Goal: Information Seeking & Learning: Learn about a topic

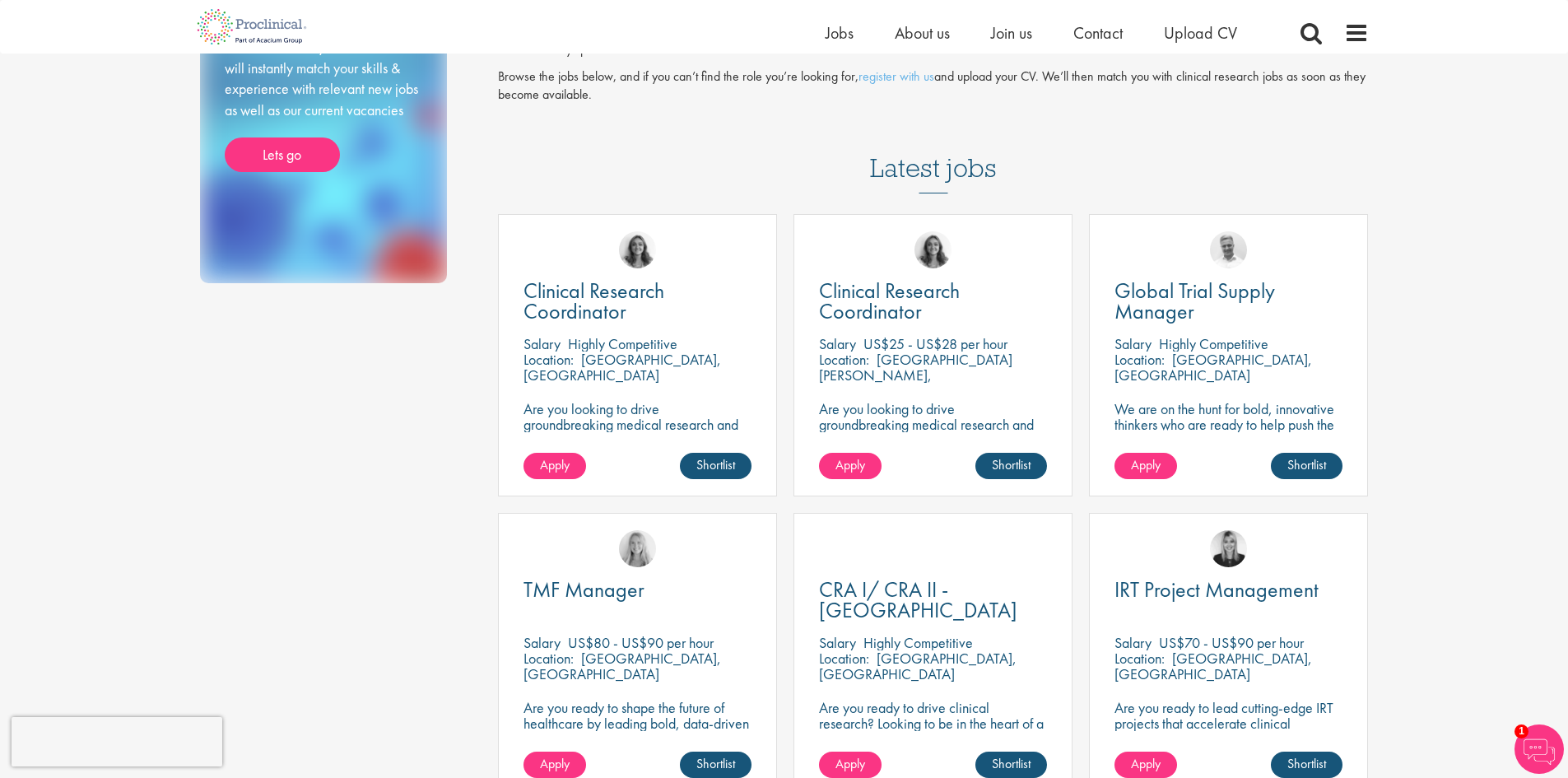
scroll to position [412, 0]
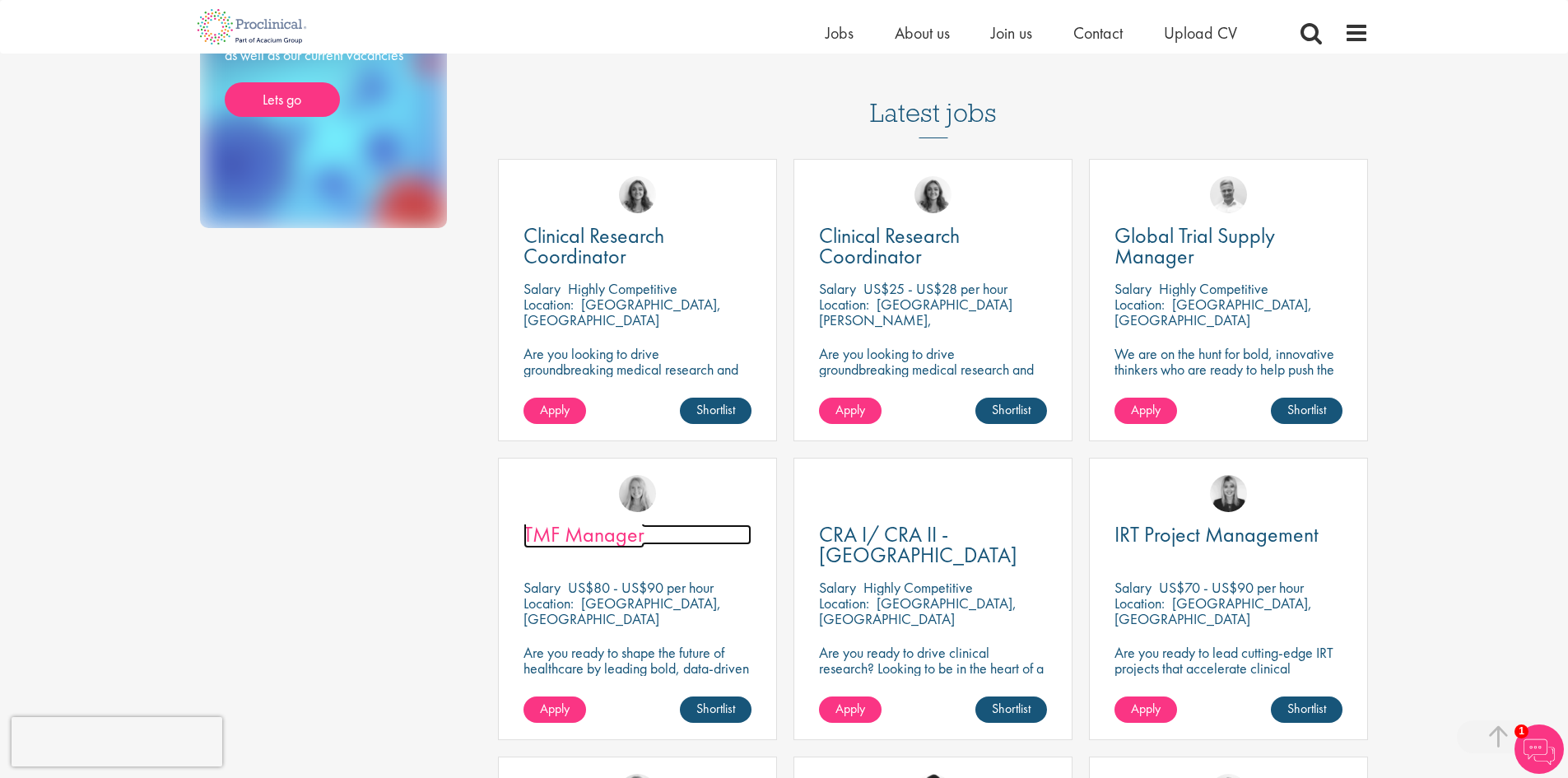
click at [614, 520] on span "TMF Manager" at bounding box center [584, 533] width 121 height 28
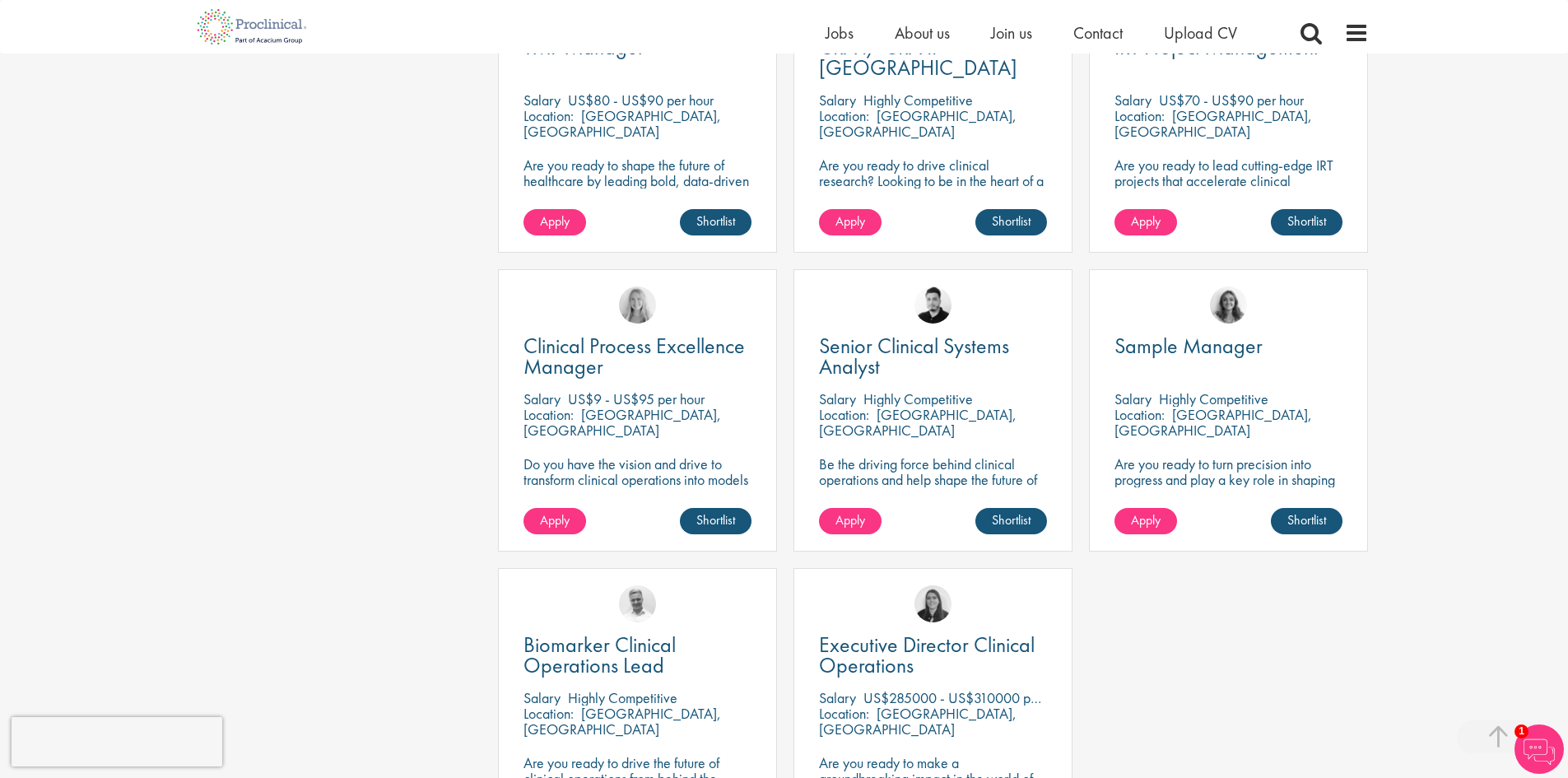
scroll to position [906, 0]
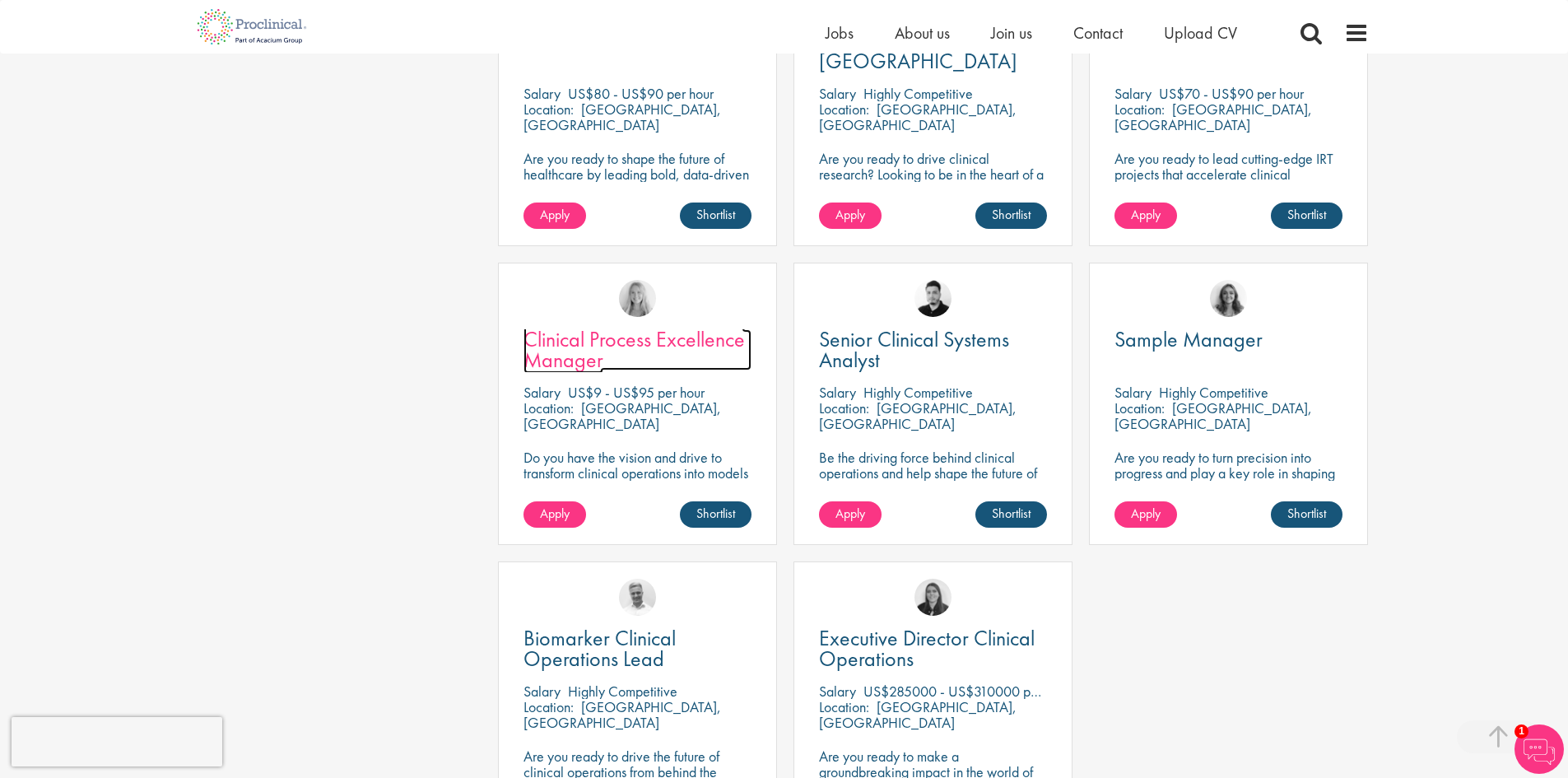
click at [592, 325] on span "Clinical Process Excellence Manager" at bounding box center [634, 349] width 222 height 49
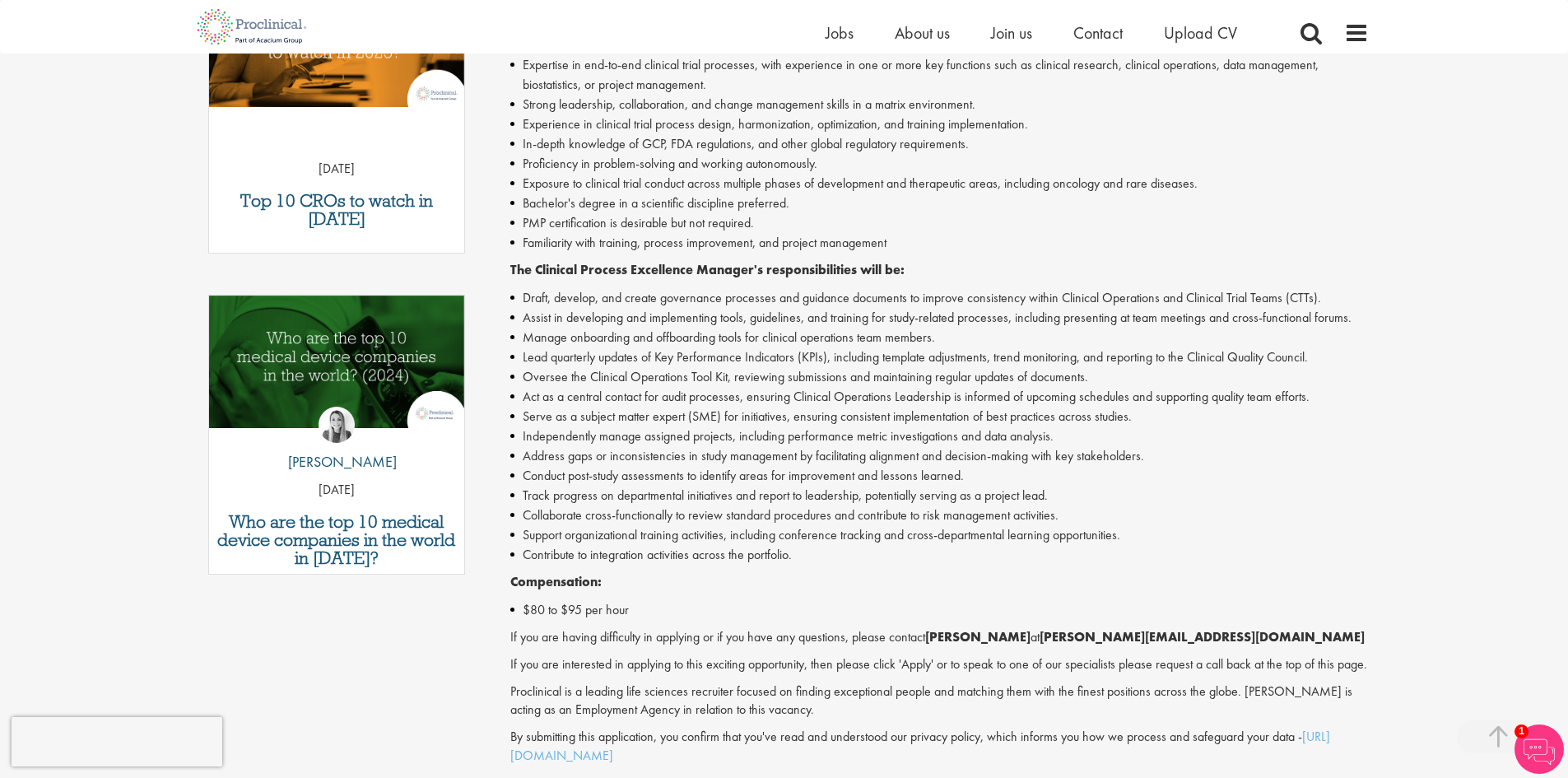
scroll to position [494, 0]
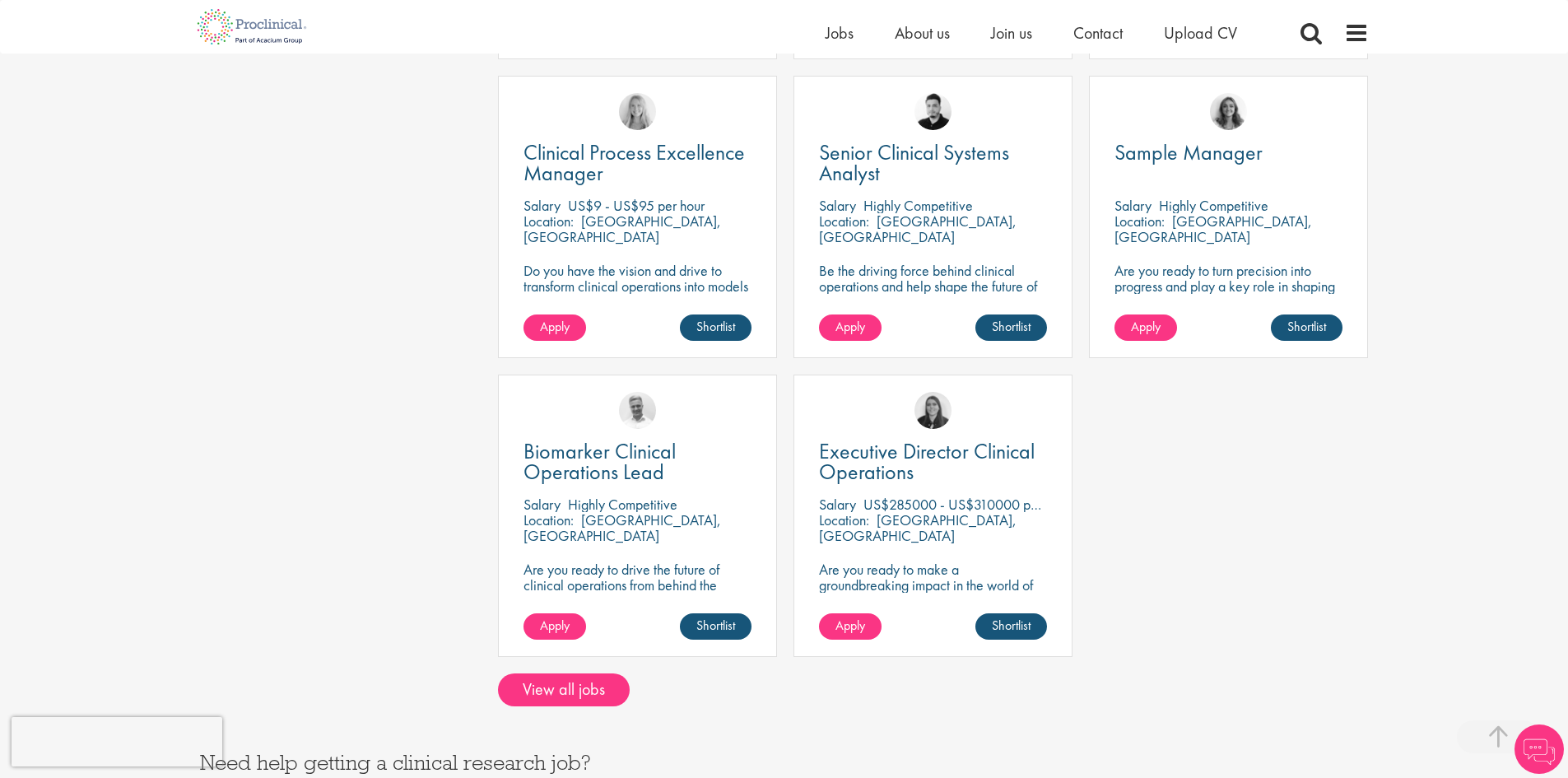
scroll to position [1235, 0]
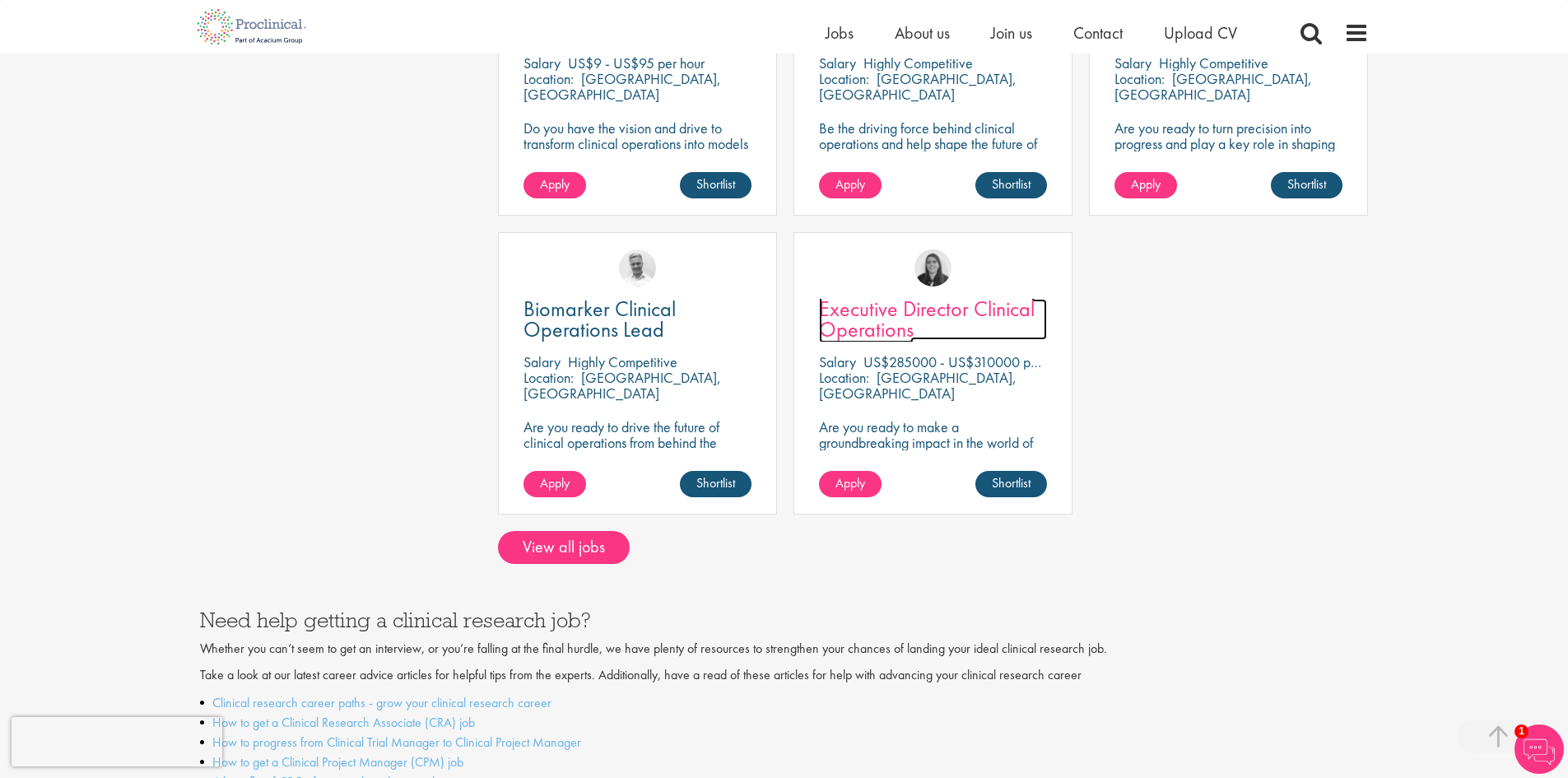
click at [857, 299] on span "Executive Director Clinical Operations" at bounding box center [926, 318] width 216 height 49
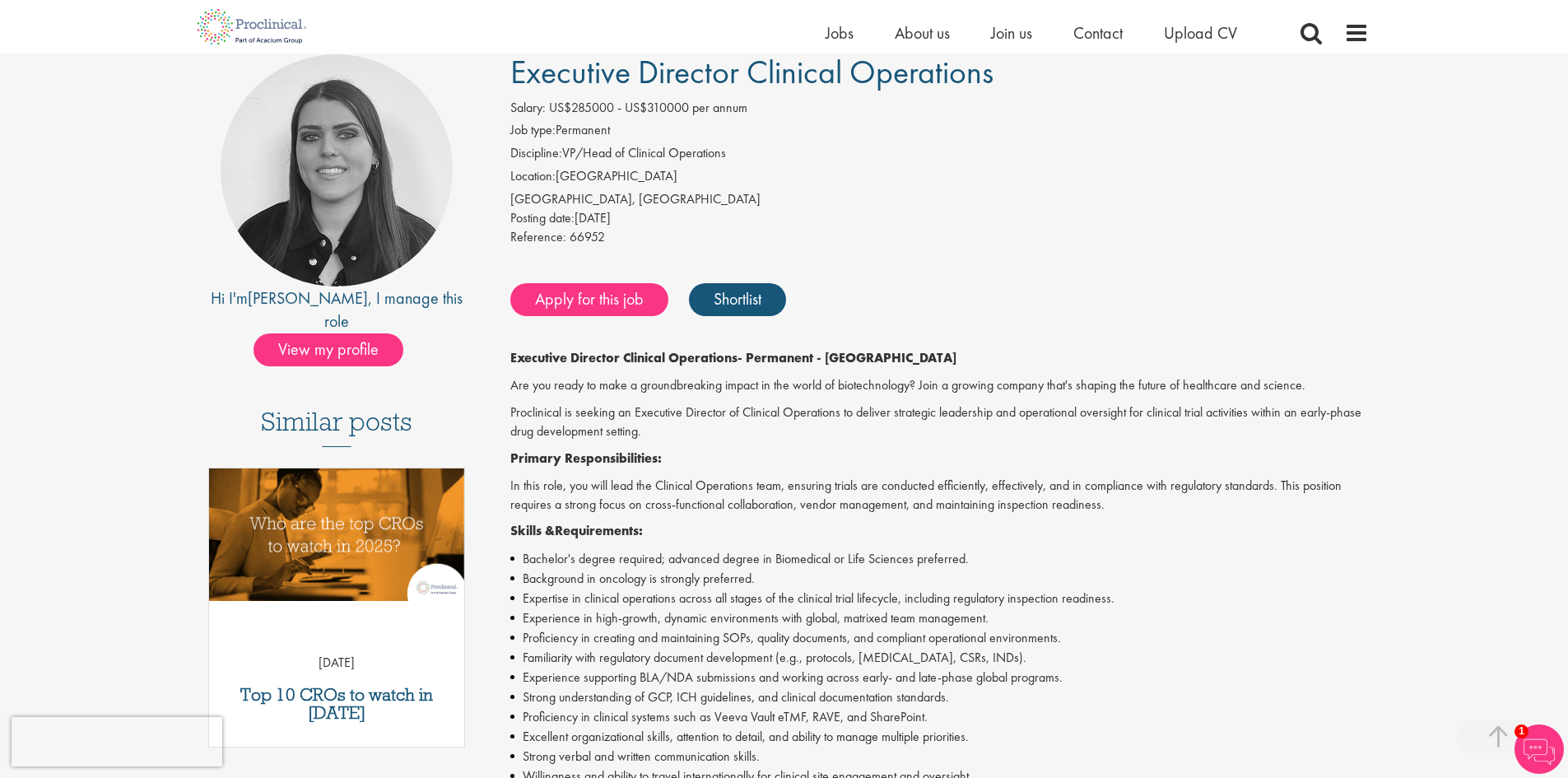
scroll to position [83, 0]
